Goal: Share content: Share content

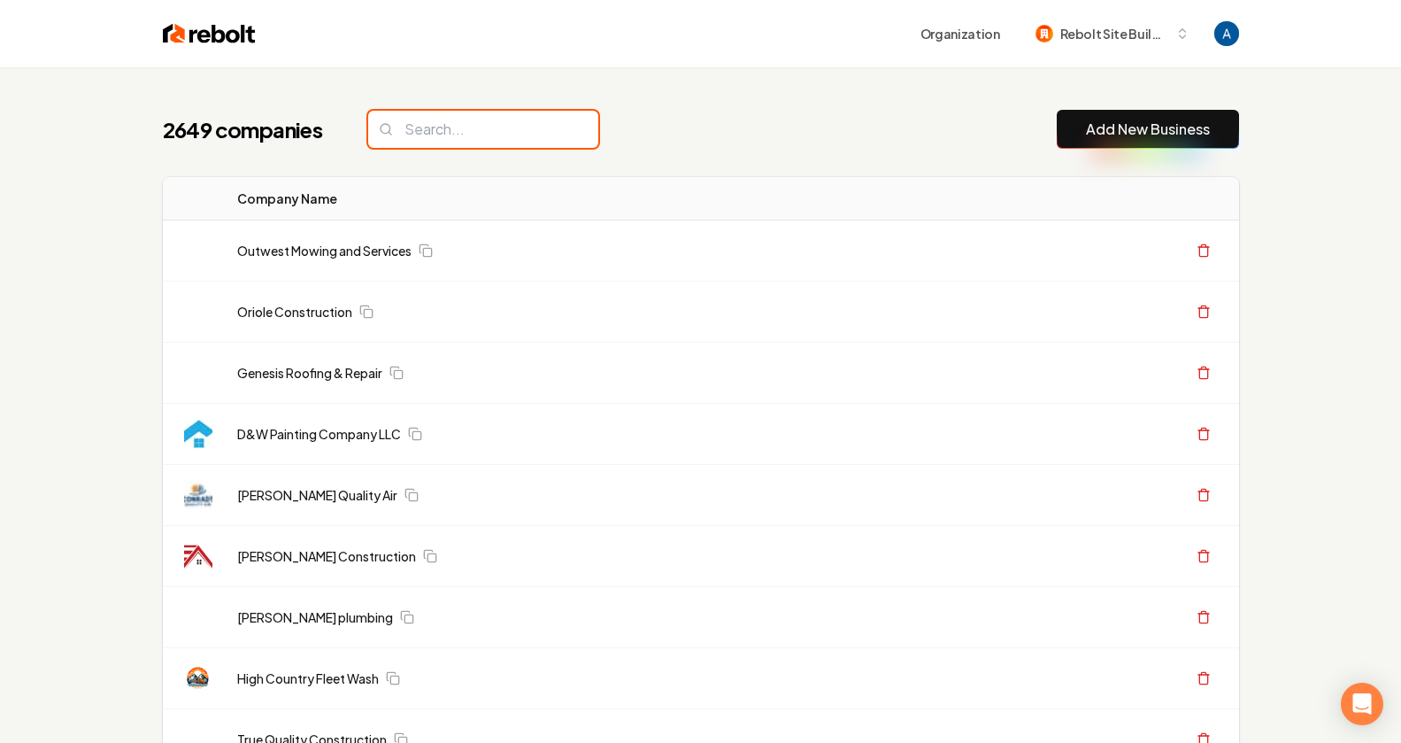
click at [481, 140] on input "search" at bounding box center [483, 129] width 230 height 37
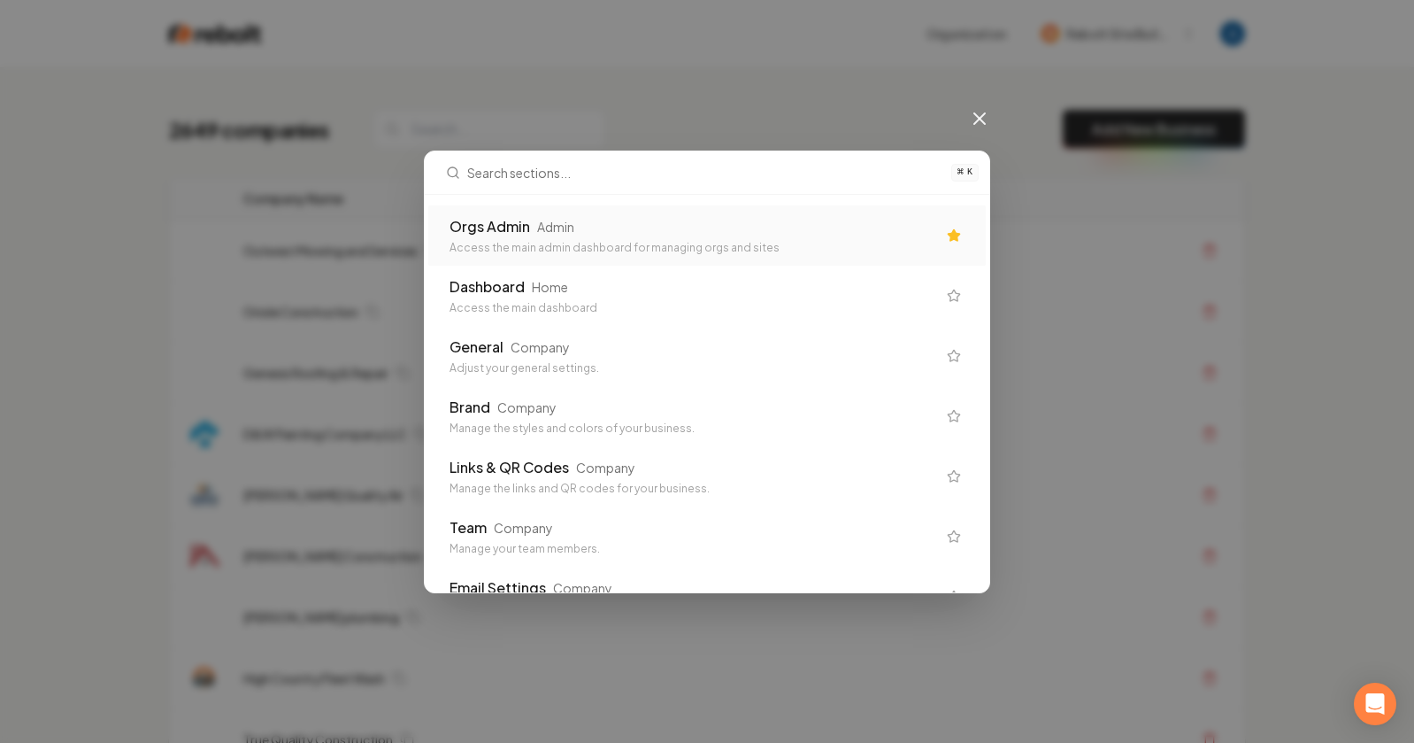
click at [578, 235] on div "Orgs Admin Admin" at bounding box center [693, 226] width 487 height 21
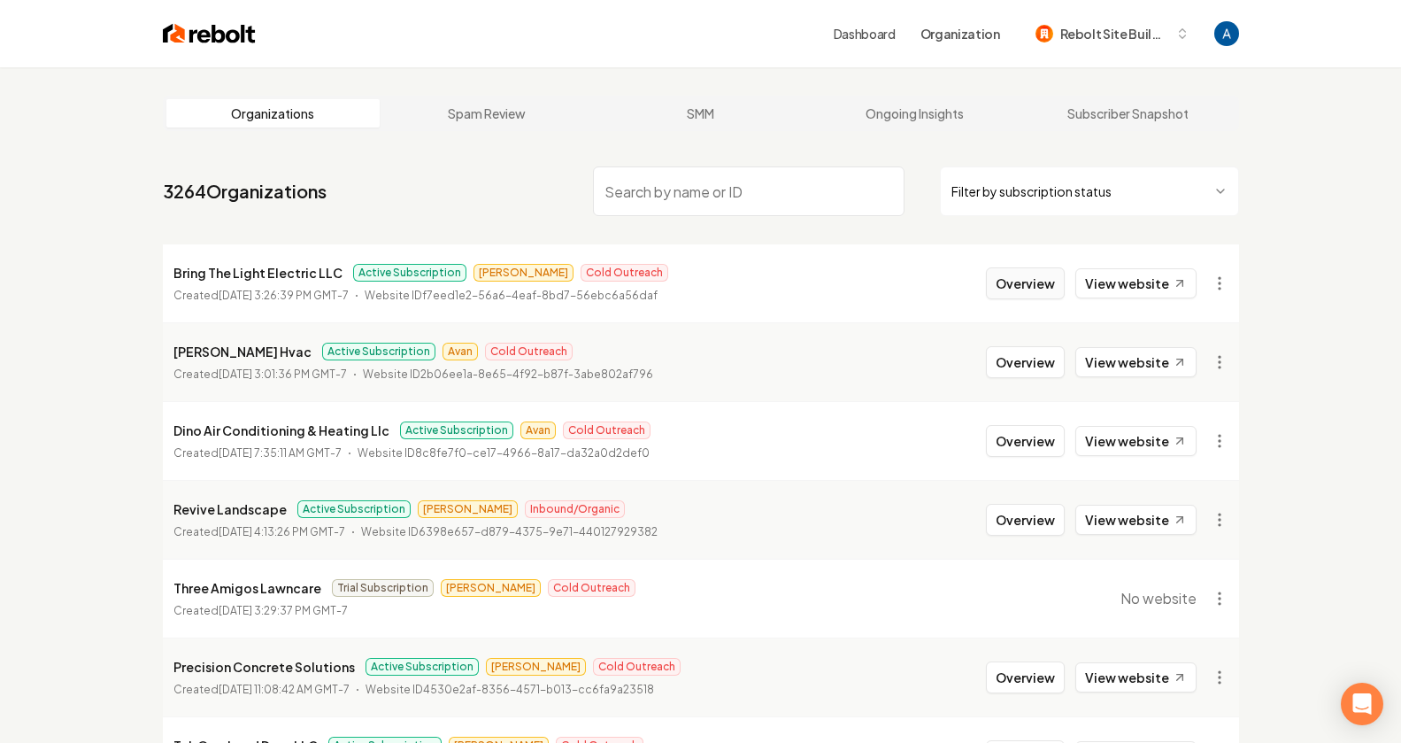
click at [1017, 285] on button "Overview" at bounding box center [1025, 283] width 79 height 32
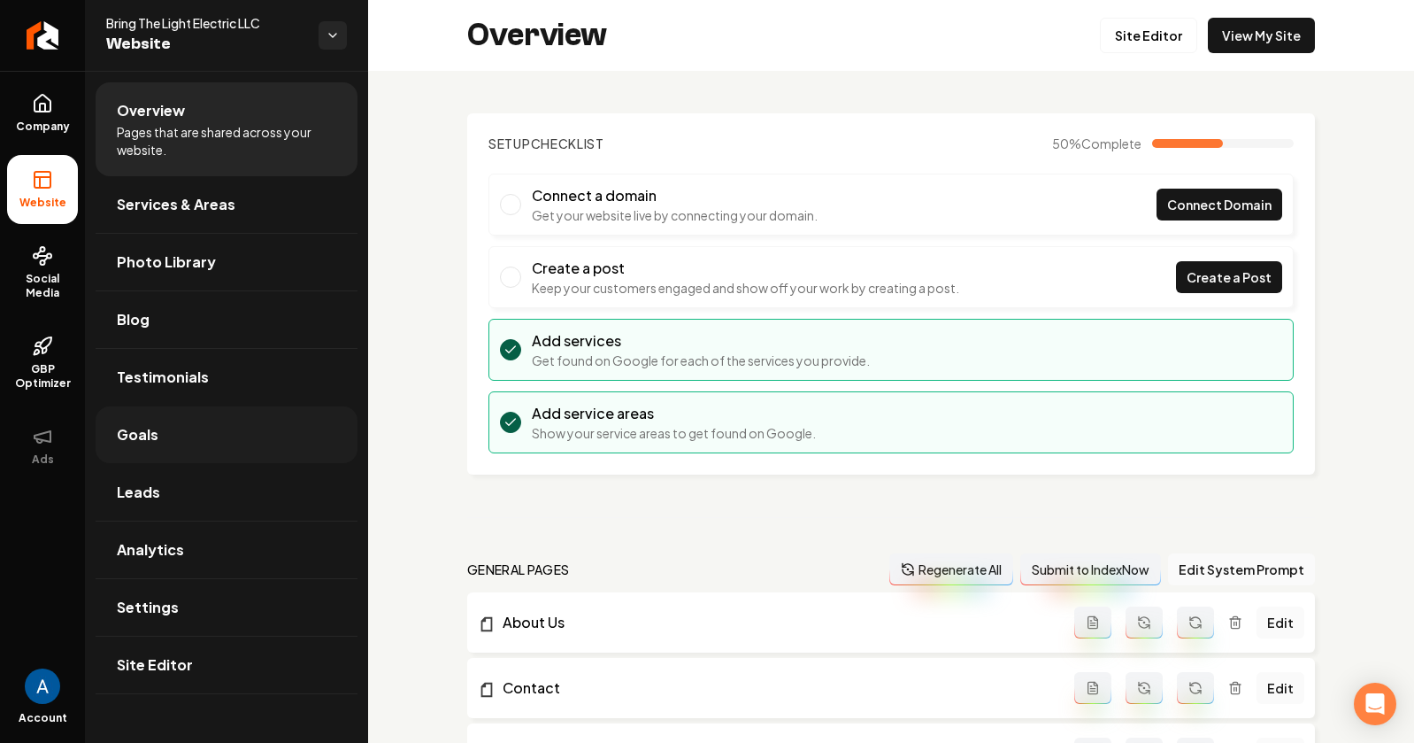
click at [137, 443] on span "Goals" at bounding box center [138, 434] width 42 height 21
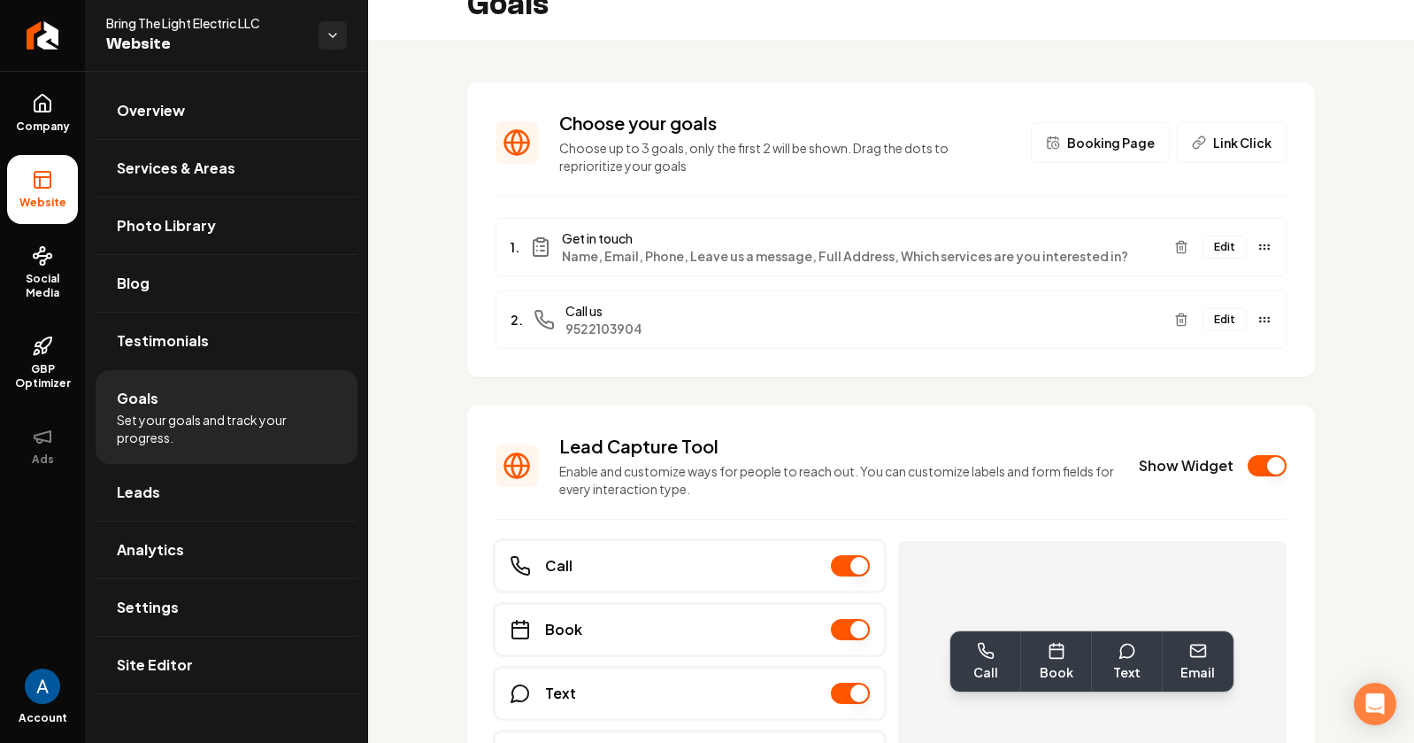
scroll to position [169, 0]
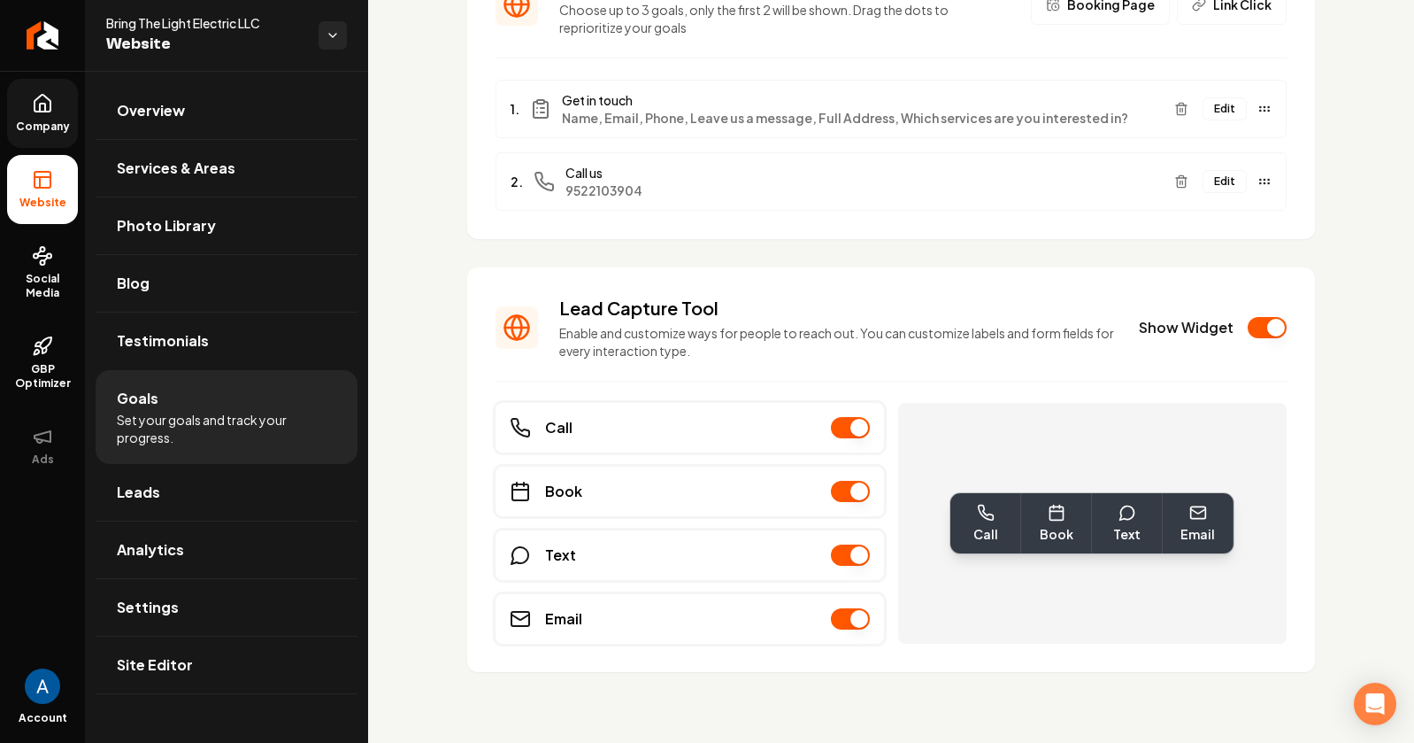
click at [64, 110] on link "Company" at bounding box center [42, 113] width 71 height 69
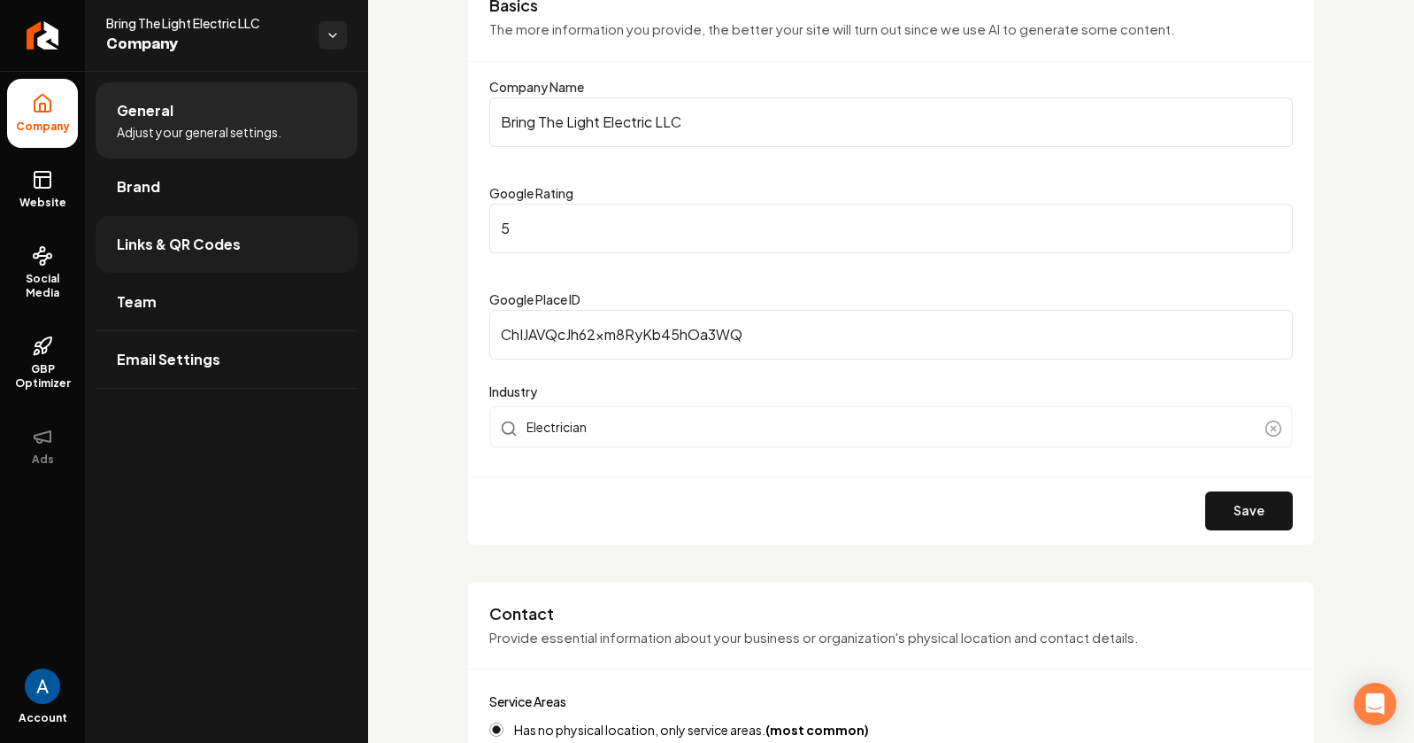
click at [156, 250] on span "Links & QR Codes" at bounding box center [179, 244] width 124 height 21
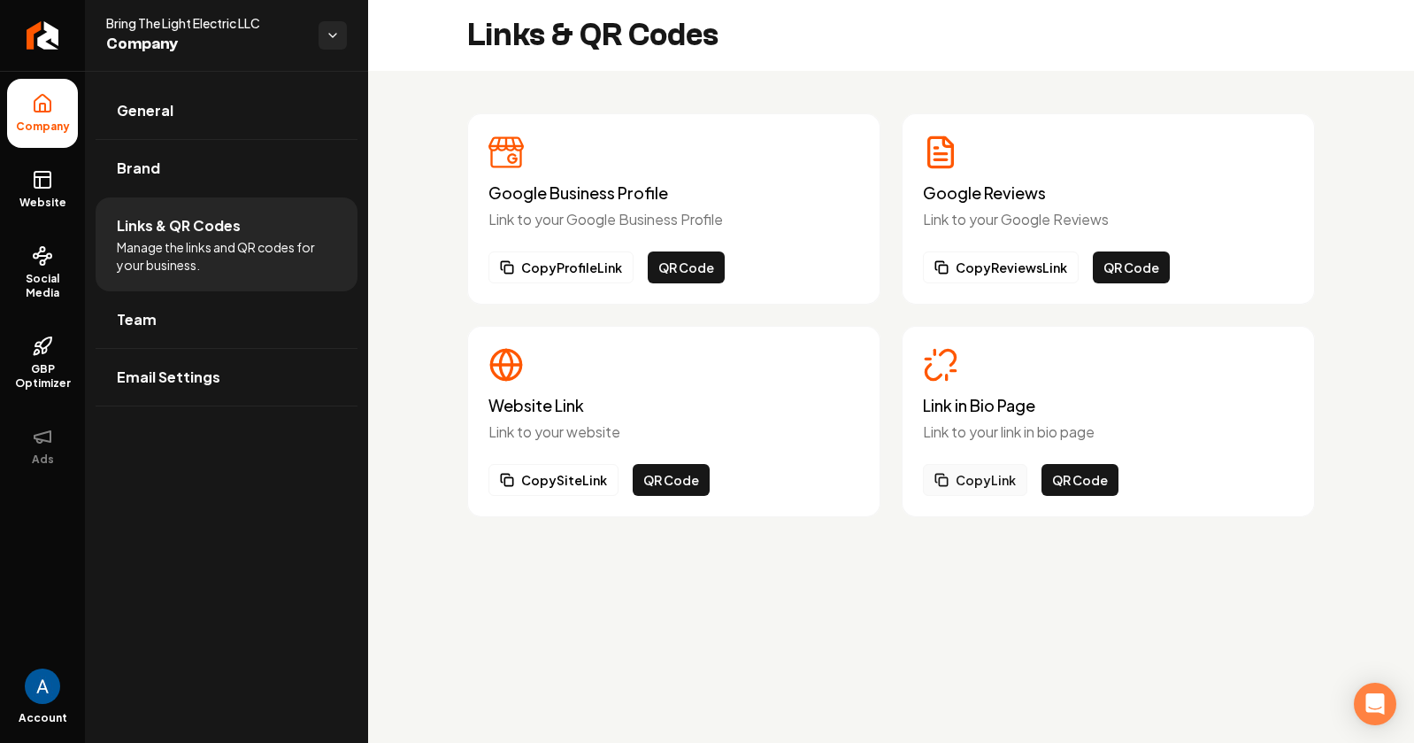
click at [967, 486] on button "Copy Link" at bounding box center [975, 480] width 104 height 32
click at [1088, 473] on button "QR Code" at bounding box center [1080, 480] width 77 height 32
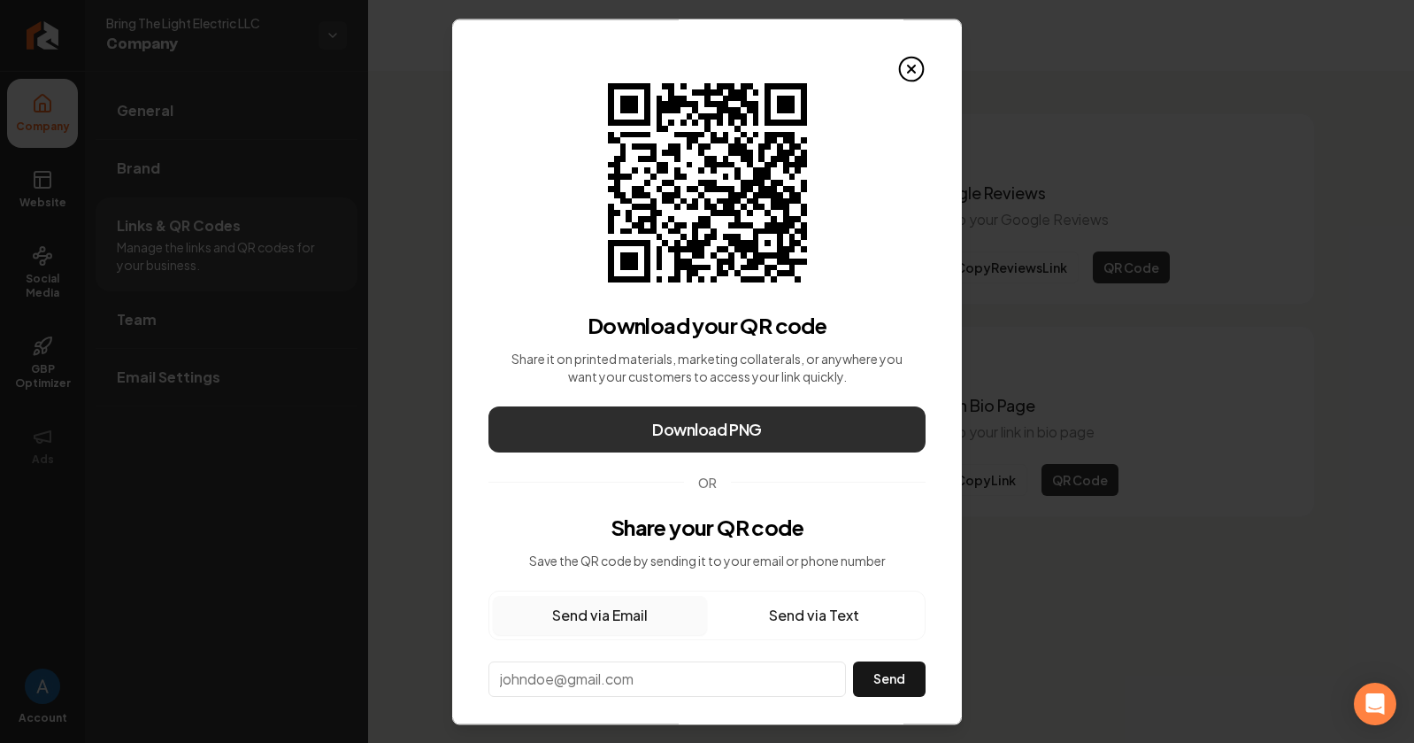
click at [749, 431] on span "Download PNG" at bounding box center [707, 429] width 110 height 25
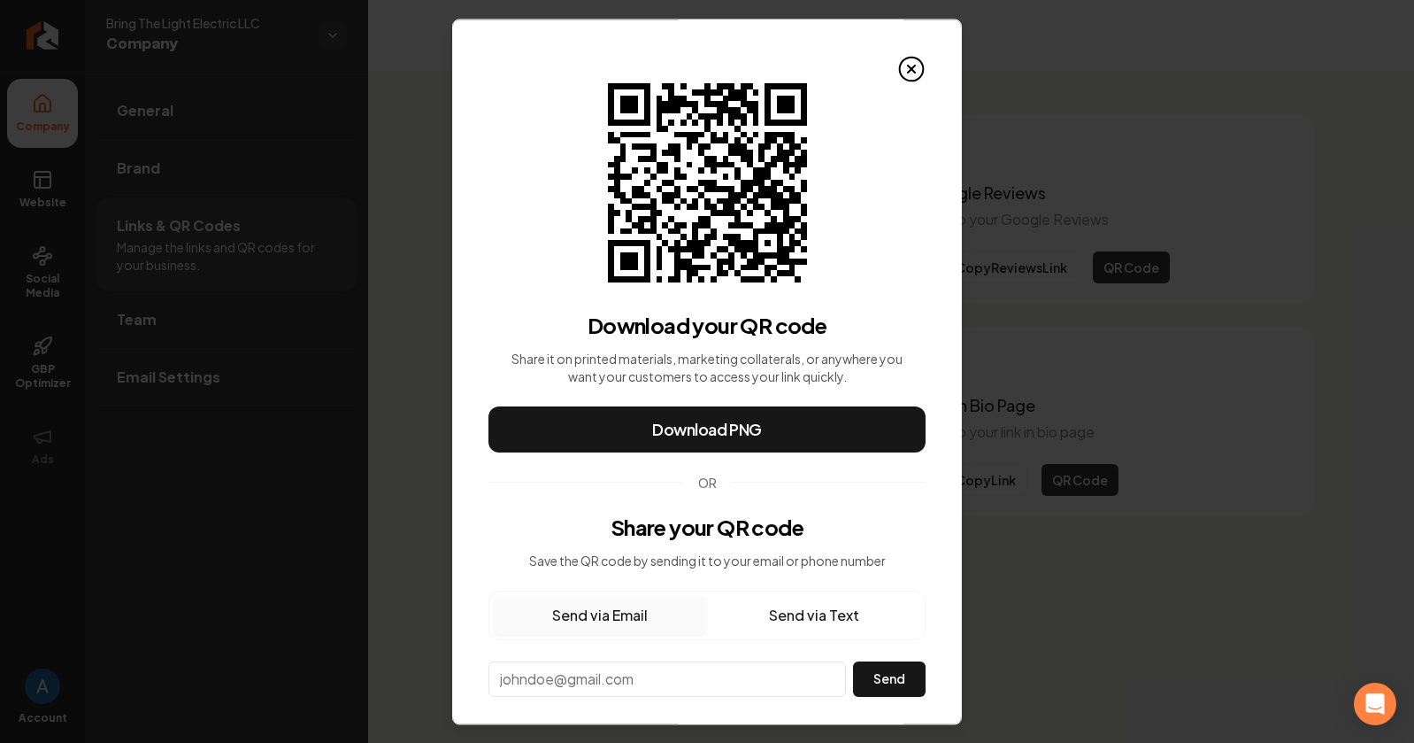
click at [782, 605] on button "Send via Text" at bounding box center [814, 615] width 214 height 39
click at [615, 678] on input "**" at bounding box center [666, 677] width 355 height 31
paste input "**********"
type input "**********"
click at [867, 684] on button "Send" at bounding box center [888, 678] width 73 height 35
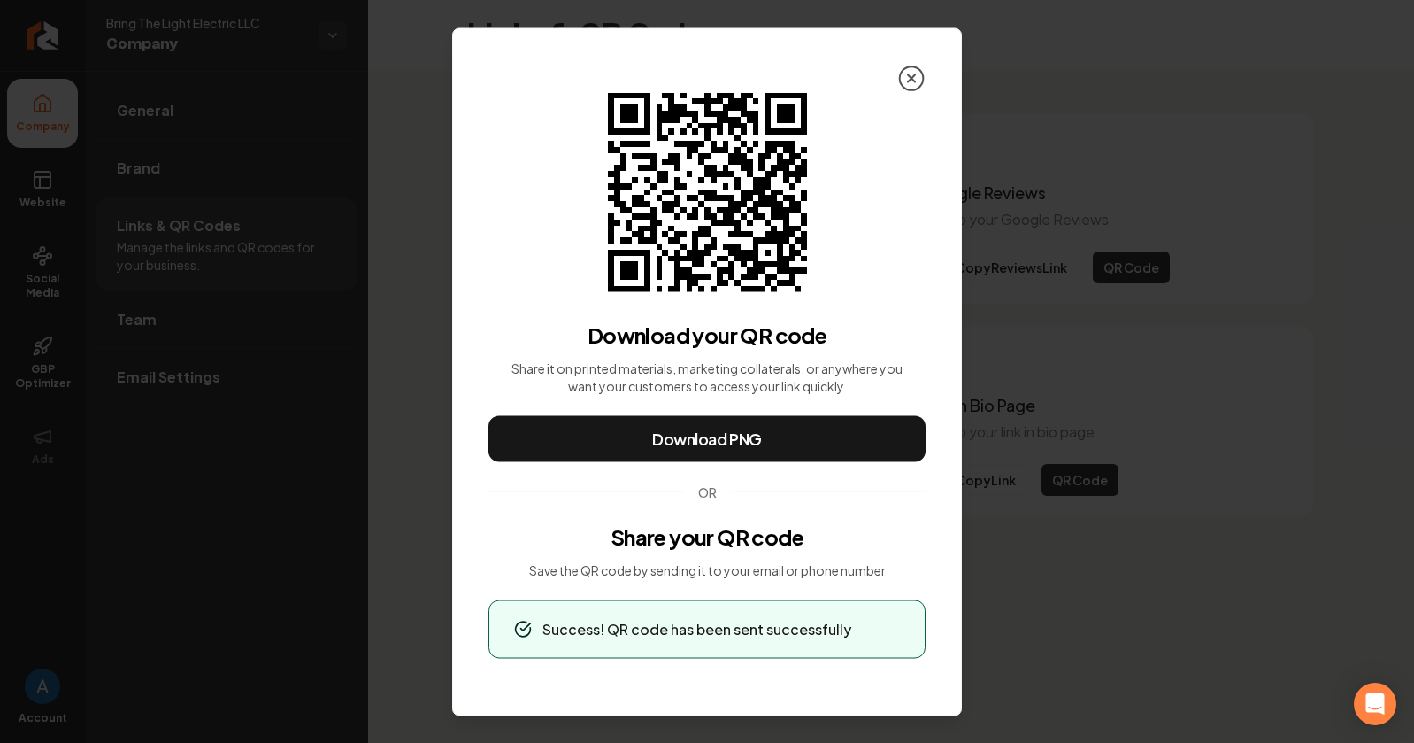
click at [901, 81] on icon at bounding box center [911, 78] width 28 height 28
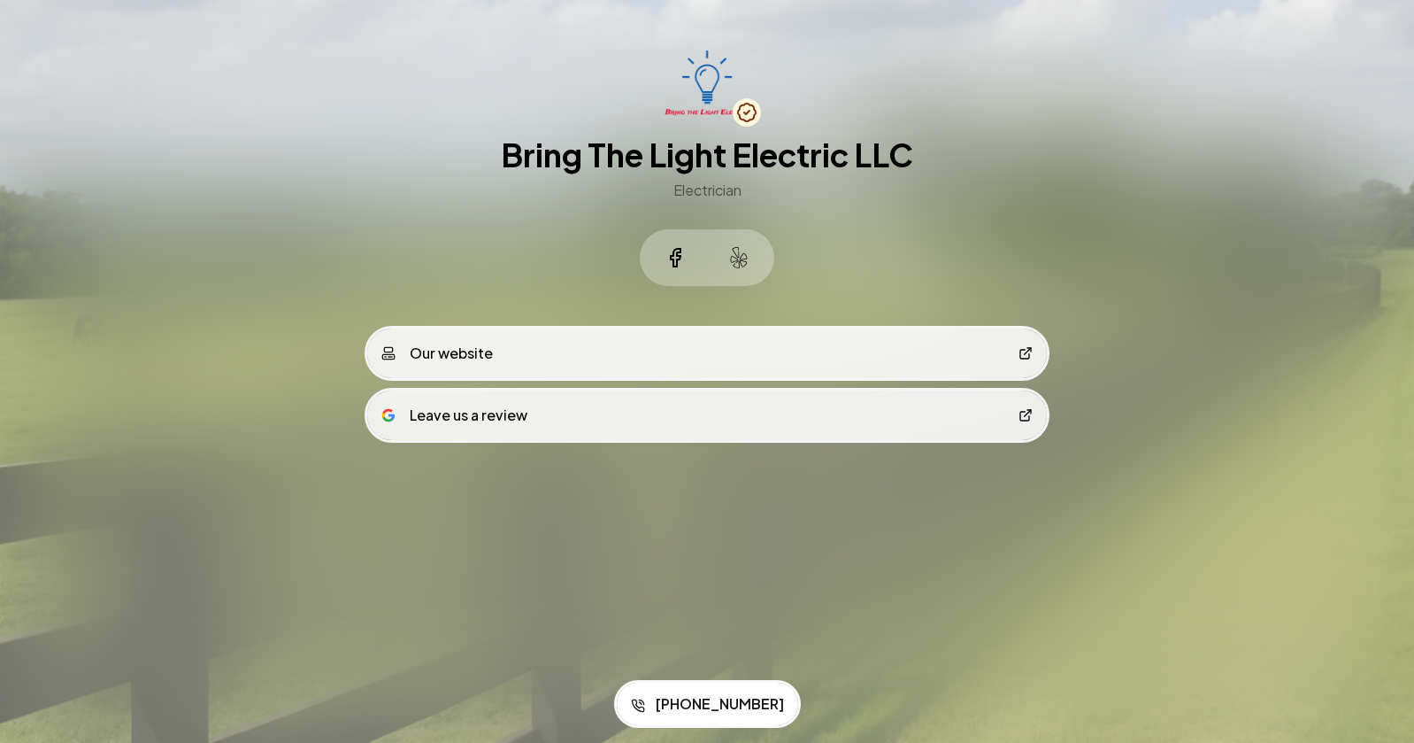
click at [687, 404] on link "Leave us a review" at bounding box center [707, 415] width 680 height 50
